Goal: Information Seeking & Learning: Learn about a topic

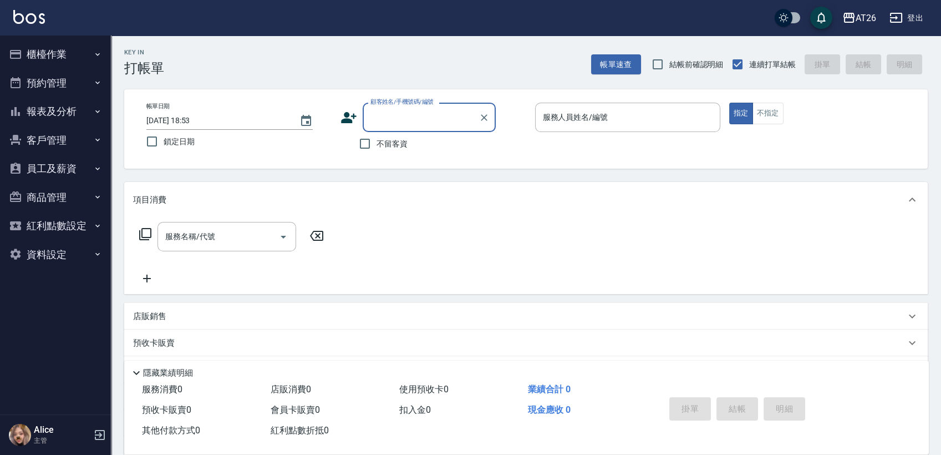
click at [66, 126] on button "客戶管理" at bounding box center [55, 140] width 102 height 29
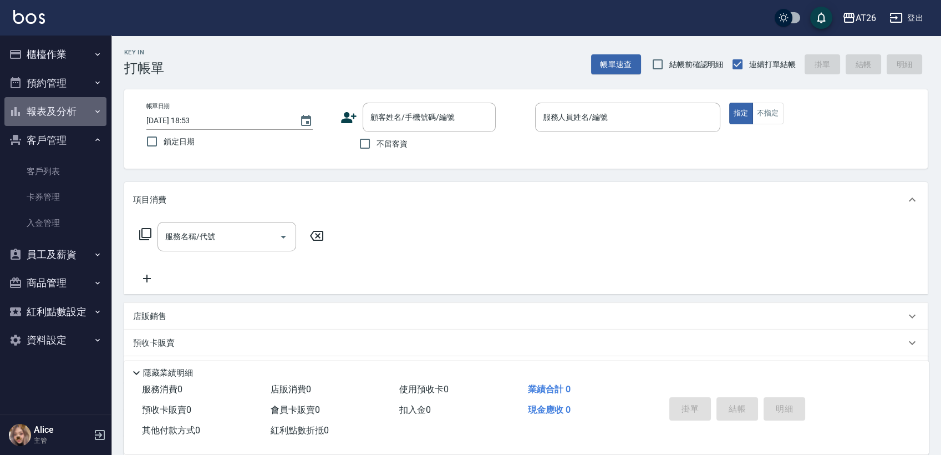
click at [78, 113] on button "報表及分析" at bounding box center [55, 111] width 102 height 29
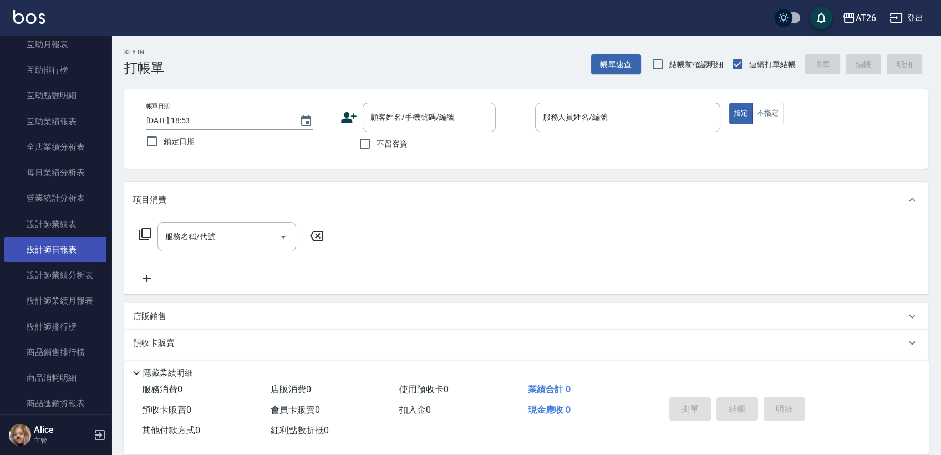
scroll to position [246, 0]
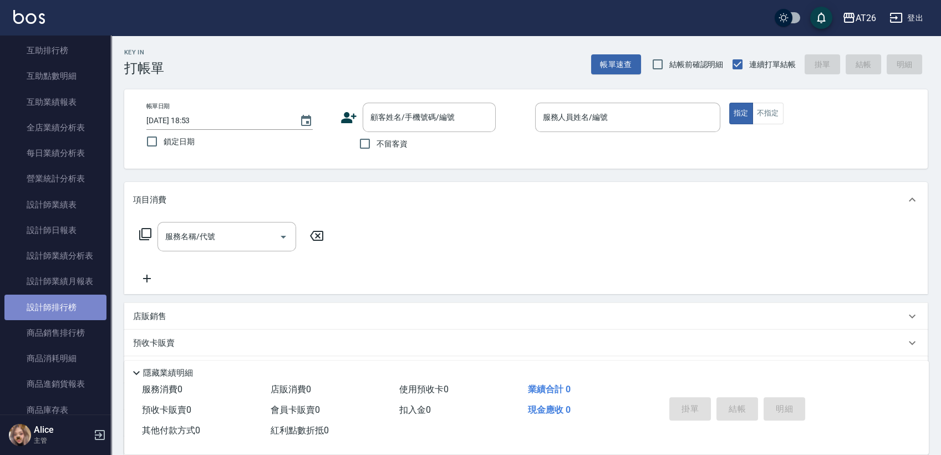
click at [72, 298] on link "設計師排行榜" at bounding box center [55, 307] width 102 height 26
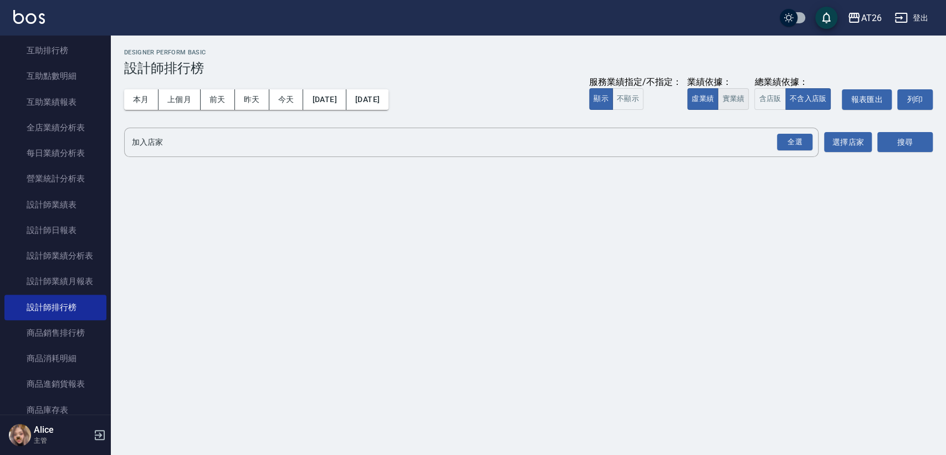
click at [733, 105] on button "實業績" at bounding box center [733, 99] width 31 height 22
click at [789, 140] on div "全選" at bounding box center [794, 142] width 35 height 17
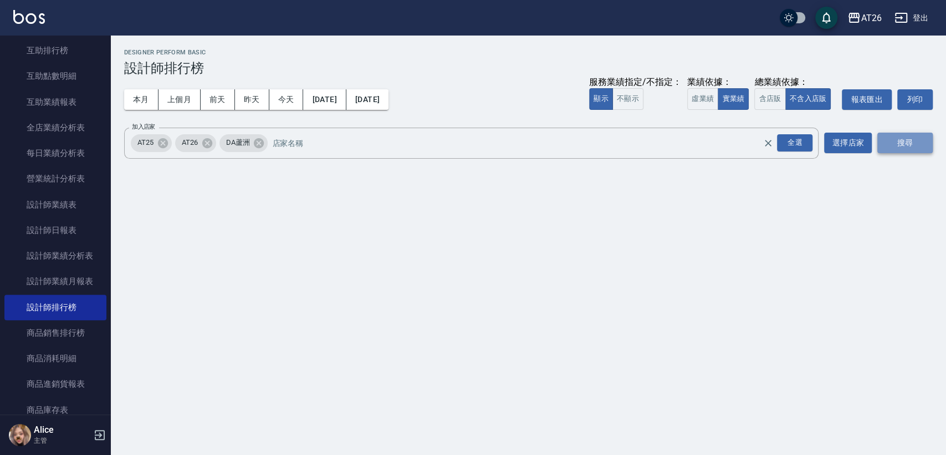
click at [885, 142] on button "搜尋" at bounding box center [905, 143] width 55 height 21
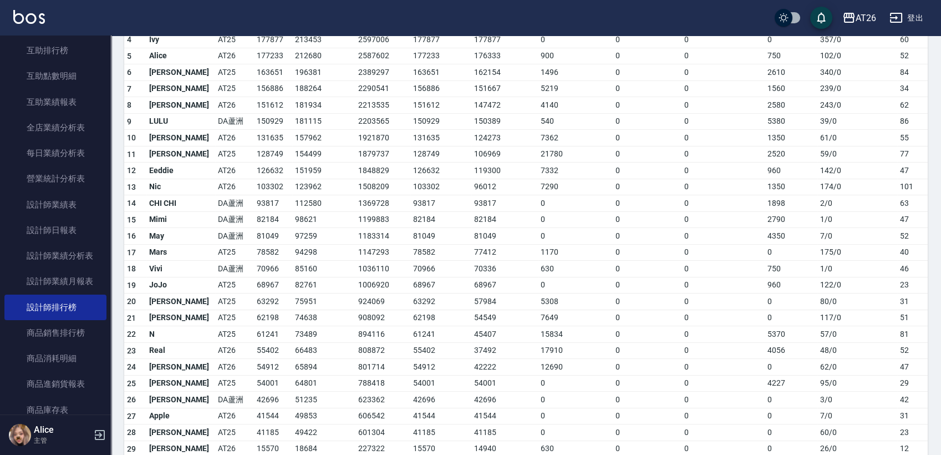
scroll to position [62, 0]
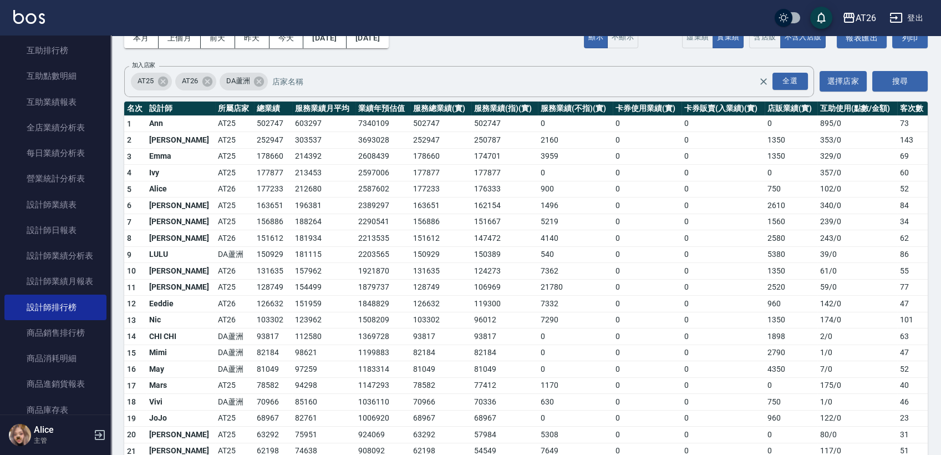
click at [538, 283] on td "21780" at bounding box center [575, 287] width 75 height 17
click at [544, 142] on td "2160" at bounding box center [575, 140] width 75 height 17
click at [538, 155] on td "3959" at bounding box center [575, 156] width 75 height 17
click at [538, 187] on td "900" at bounding box center [575, 189] width 75 height 17
click at [538, 203] on td "1496" at bounding box center [575, 205] width 75 height 17
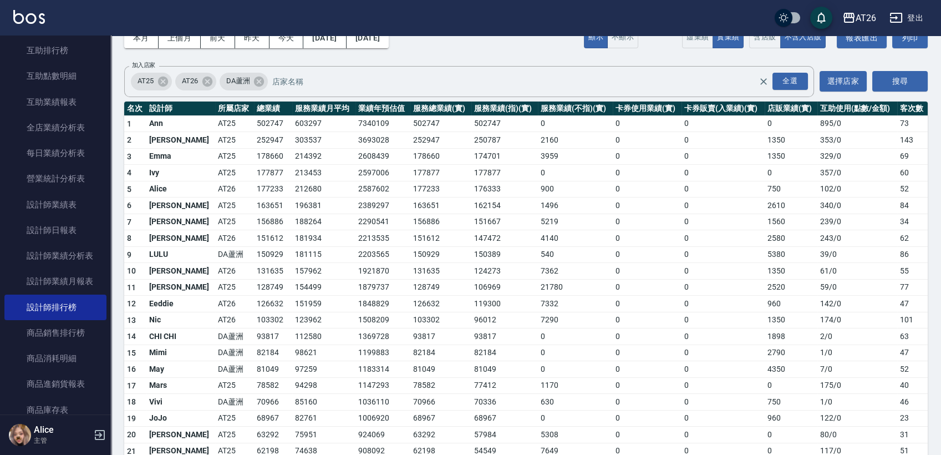
click at [538, 221] on td "5219" at bounding box center [575, 221] width 75 height 17
click at [538, 240] on td "4140" at bounding box center [575, 238] width 75 height 17
click at [538, 252] on td "540" at bounding box center [575, 254] width 75 height 17
click at [538, 274] on td "7362" at bounding box center [575, 271] width 75 height 17
click at [540, 283] on td "21780" at bounding box center [575, 287] width 75 height 17
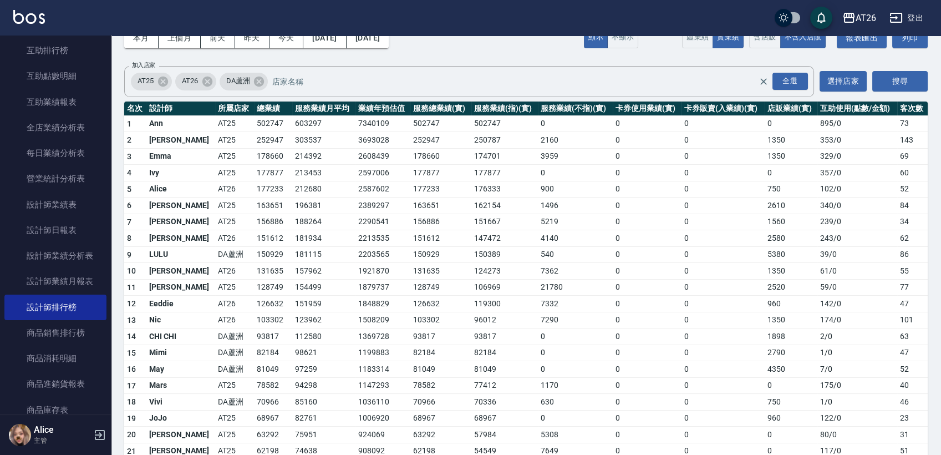
click at [215, 246] on td "DA蘆洲" at bounding box center [234, 254] width 39 height 17
click at [254, 252] on td "150929" at bounding box center [273, 254] width 38 height 17
